Goal: Find specific page/section: Find specific page/section

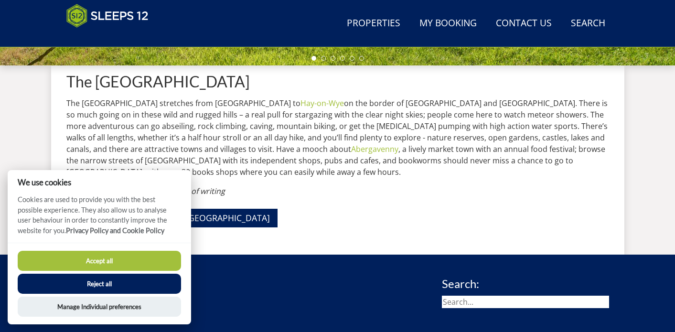
scroll to position [332, 0]
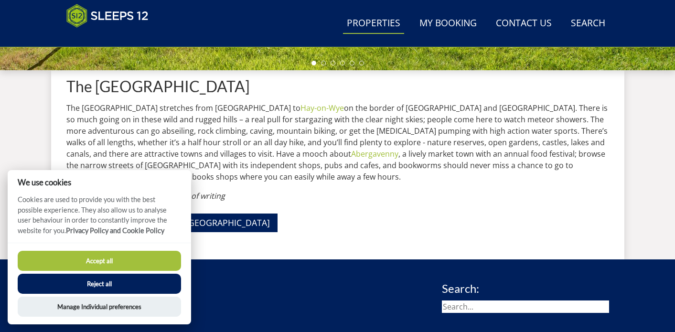
click at [374, 21] on link "Properties" at bounding box center [373, 23] width 61 height 21
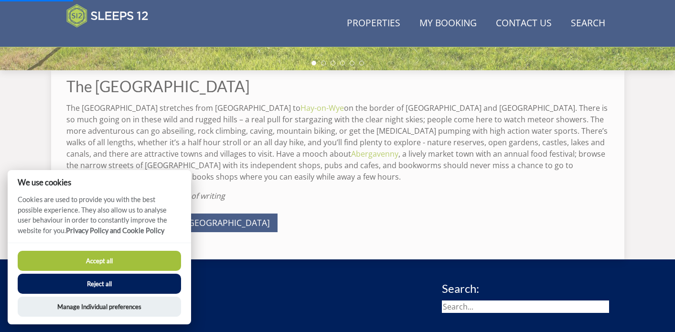
click at [142, 266] on button "Accept all" at bounding box center [99, 261] width 163 height 20
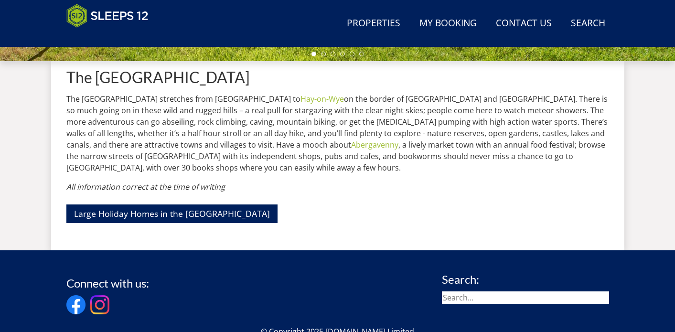
scroll to position [476, 0]
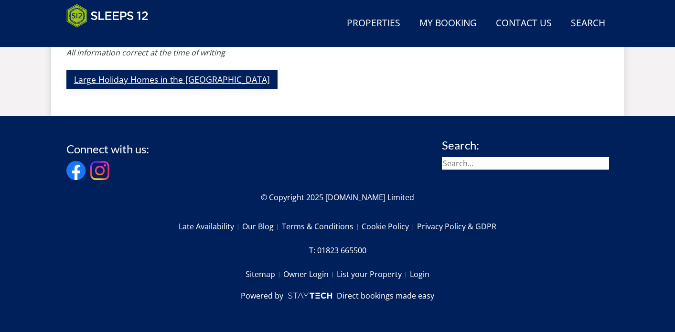
click at [111, 81] on link "Large Holiday Homes in the [GEOGRAPHIC_DATA]" at bounding box center [171, 79] width 211 height 19
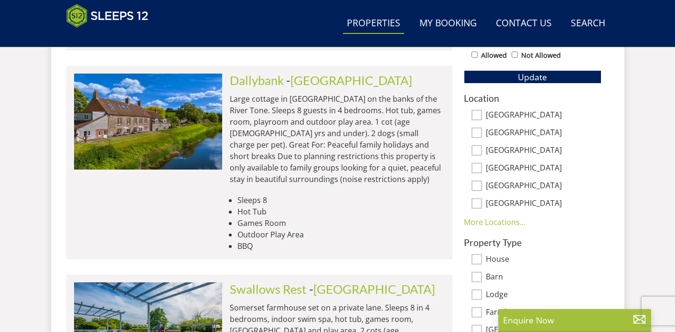
scroll to position [582, 0]
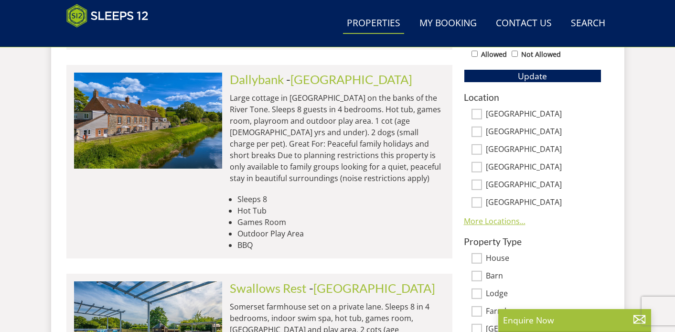
click at [495, 225] on link "More Locations..." at bounding box center [495, 221] width 62 height 11
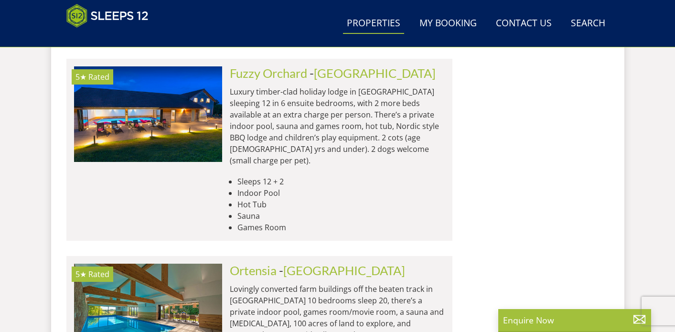
scroll to position [4141, 0]
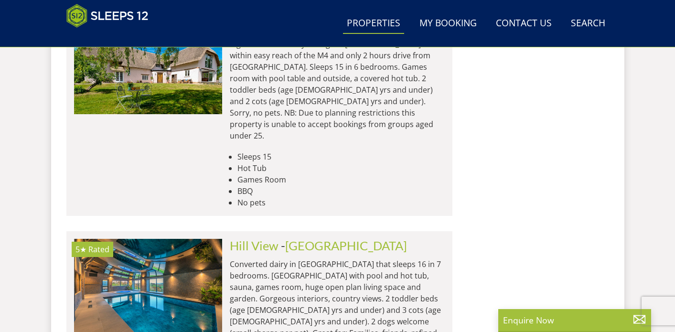
scroll to position [5574, 0]
